Goal: Check status: Check status

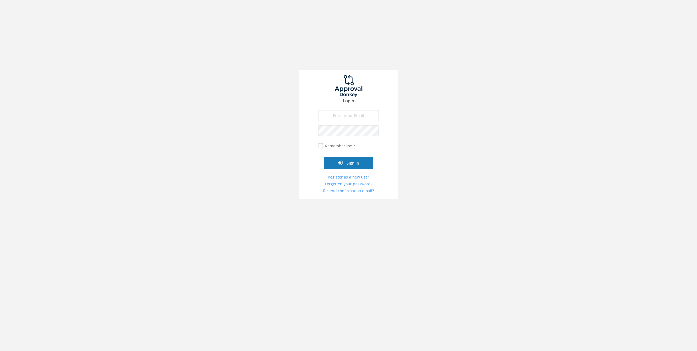
type input "[PERSON_NAME][EMAIL_ADDRESS][DOMAIN_NAME]"
click at [348, 159] on button "Sign in" at bounding box center [348, 163] width 49 height 12
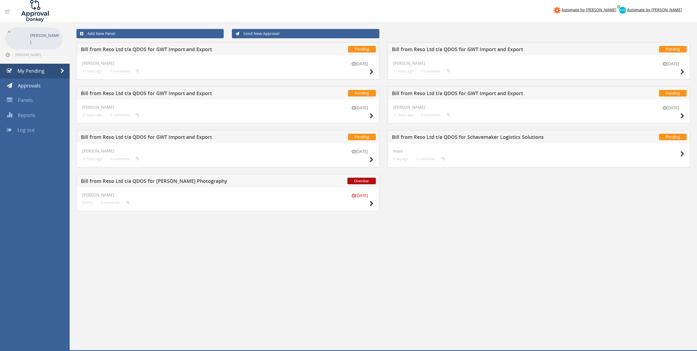
click at [152, 55] on div "[DATE] [PERSON_NAME] 21 hours ago 0 comments..." at bounding box center [227, 67] width 303 height 24
click at [147, 47] on h5 "Bill from Reso Ltd t/a QDOS for GWT Import and Export" at bounding box center [184, 50] width 206 height 7
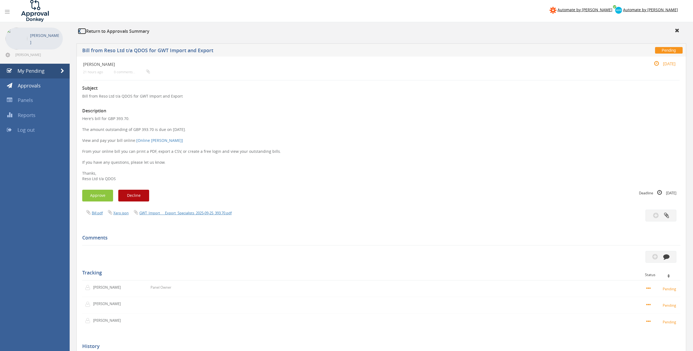
click at [81, 32] on link at bounding box center [82, 31] width 8 height 6
click at [80, 31] on icon at bounding box center [79, 31] width 3 height 4
